Goal: Task Accomplishment & Management: Manage account settings

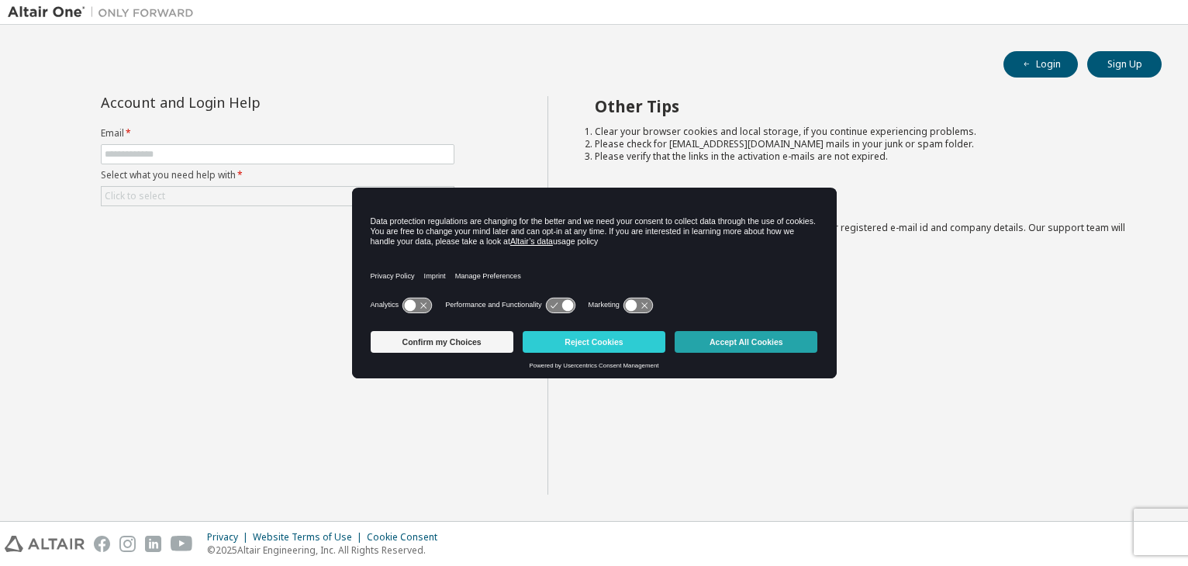
click at [732, 336] on button "Accept All Cookies" at bounding box center [745, 342] width 143 height 22
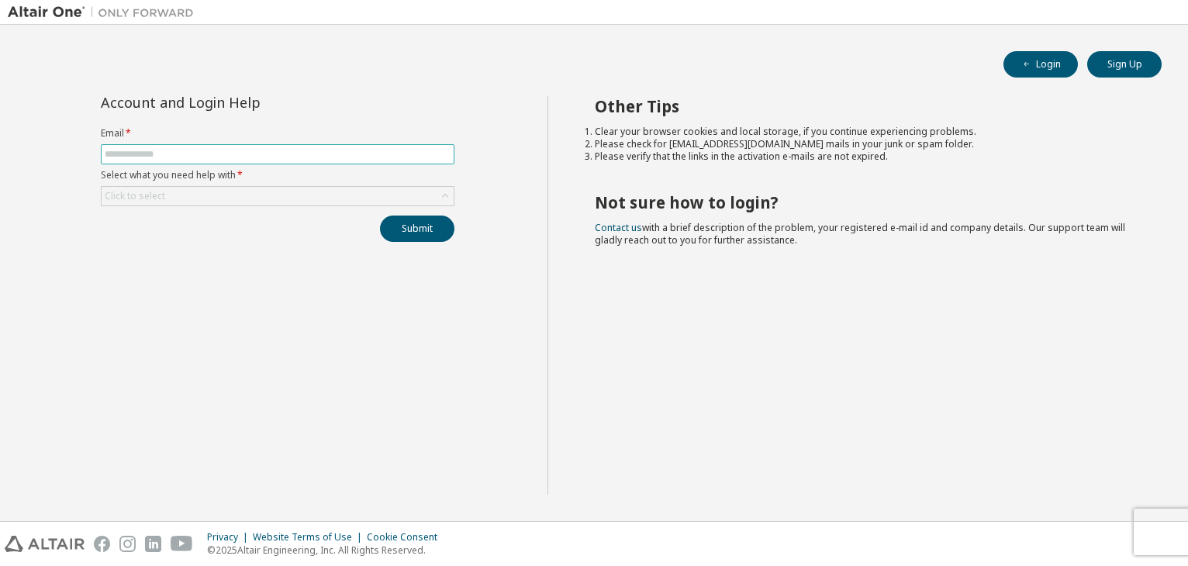
click at [343, 157] on input "text" at bounding box center [278, 154] width 346 height 12
click at [346, 199] on div "Click to select" at bounding box center [278, 196] width 352 height 19
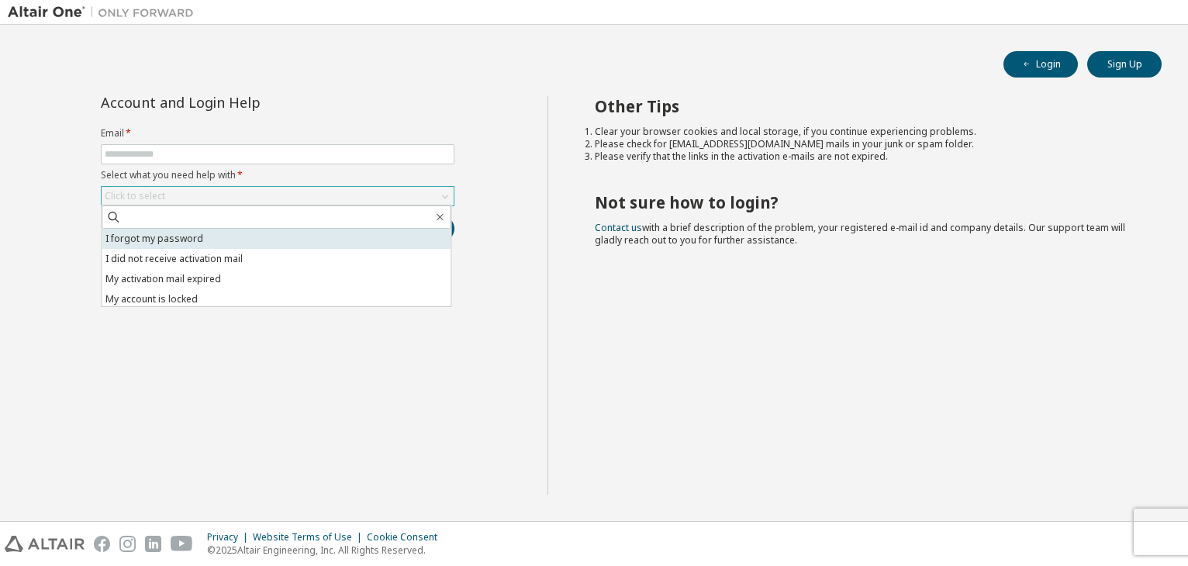
click at [329, 246] on li "I forgot my password" at bounding box center [276, 239] width 349 height 20
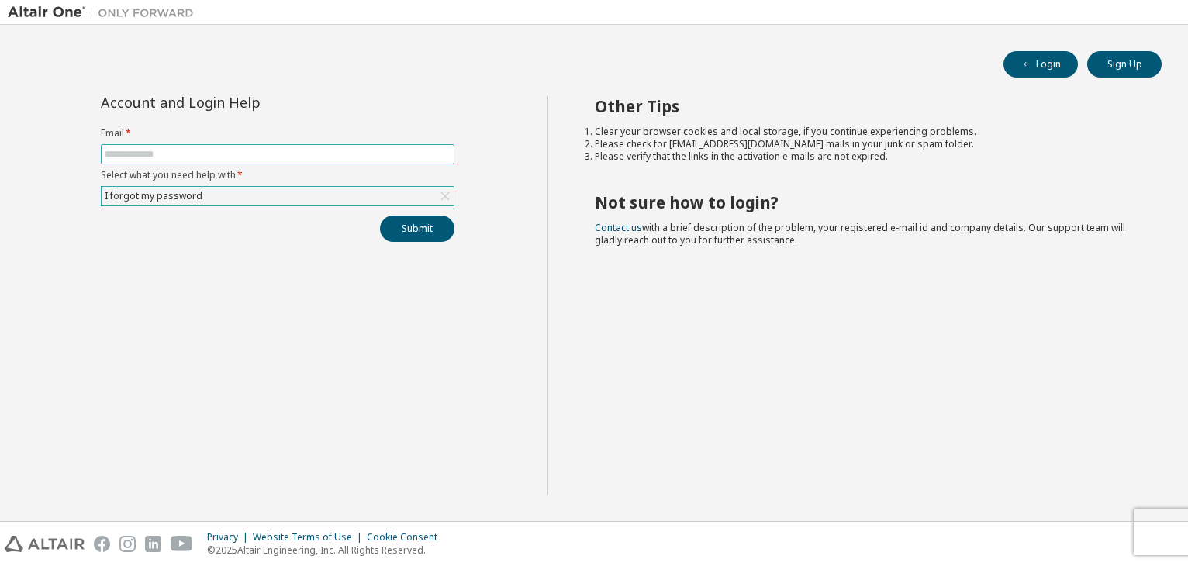
click at [329, 150] on input "text" at bounding box center [278, 154] width 346 height 12
type input "**********"
click at [380, 215] on button "Submit" at bounding box center [417, 228] width 74 height 26
click at [1064, 540] on div "Bad Request" at bounding box center [1060, 536] width 161 height 14
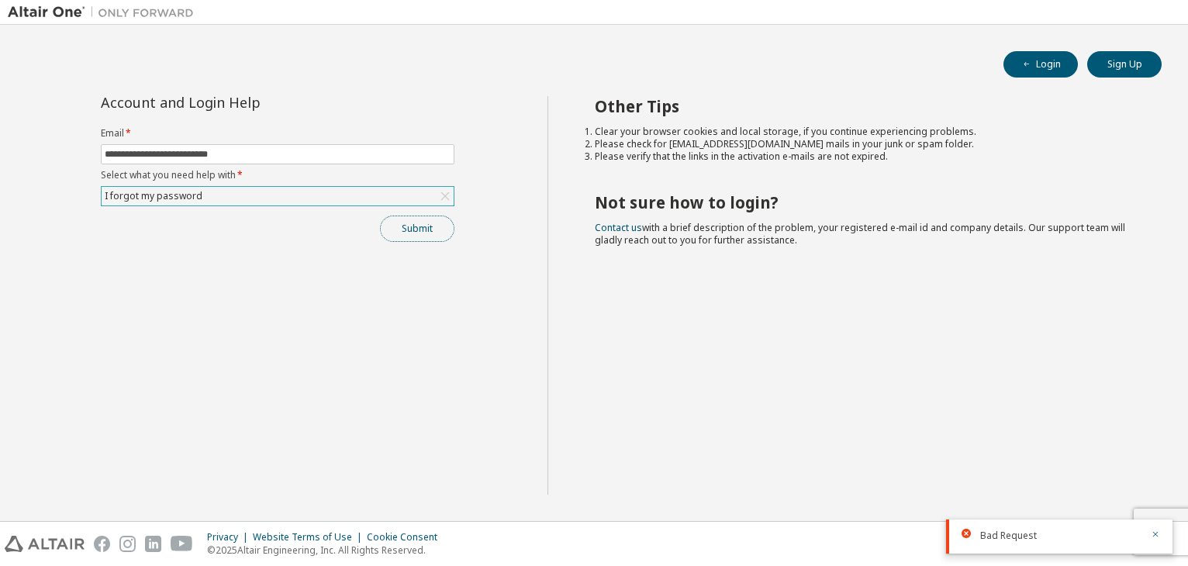
click at [400, 233] on button "Submit" at bounding box center [417, 228] width 74 height 26
click at [1160, 491] on div "Bad Request" at bounding box center [1059, 490] width 226 height 34
click at [1150, 489] on icon "button" at bounding box center [1154, 487] width 9 height 9
click at [1157, 536] on icon "button" at bounding box center [1154, 533] width 9 height 9
